Goal: Transaction & Acquisition: Purchase product/service

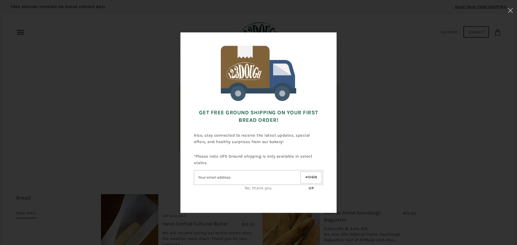
click at [252, 188] on link "No, thank you." at bounding box center [259, 188] width 28 height 5
click at [250, 188] on link "No, thank you." at bounding box center [259, 188] width 28 height 5
click at [509, 9] on icon at bounding box center [509, 10] width 5 height 5
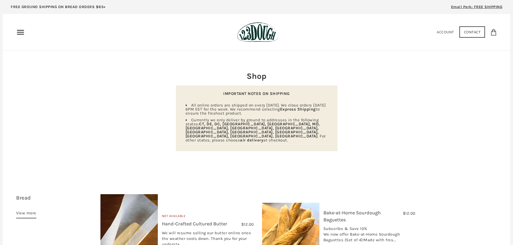
click at [23, 30] on icon "Primary" at bounding box center [20, 32] width 9 height 9
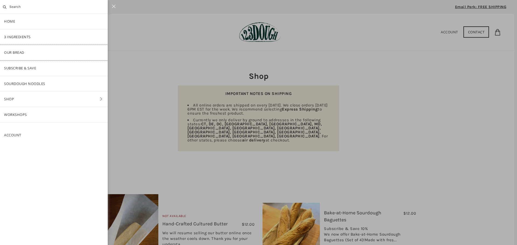
click at [14, 53] on link "Our Bread" at bounding box center [54, 52] width 108 height 15
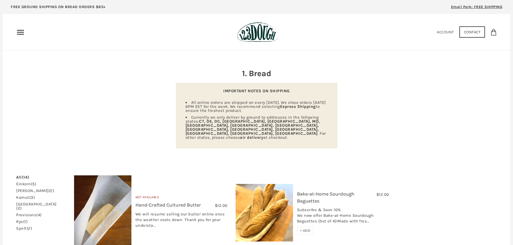
click at [26, 182] on link "einkorn (5)" at bounding box center [26, 184] width 20 height 4
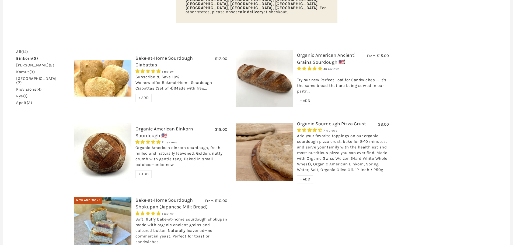
scroll to position [188, 0]
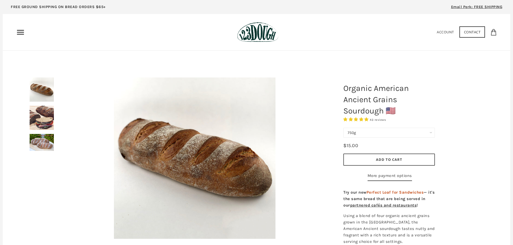
click at [374, 132] on select "750g Perfect Loaf for Sandwiches (Whole, 1500g) Perfect Loaf for Sandwiches (Ha…" at bounding box center [388, 133] width 91 height 10
click at [41, 124] on img at bounding box center [42, 118] width 24 height 24
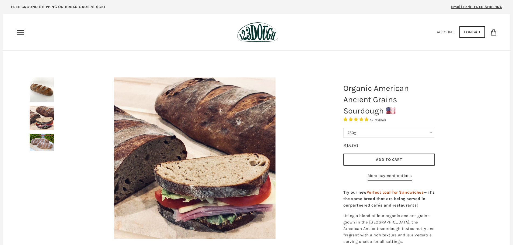
click at [44, 103] on div at bounding box center [42, 91] width 24 height 28
